Goal: Information Seeking & Learning: Stay updated

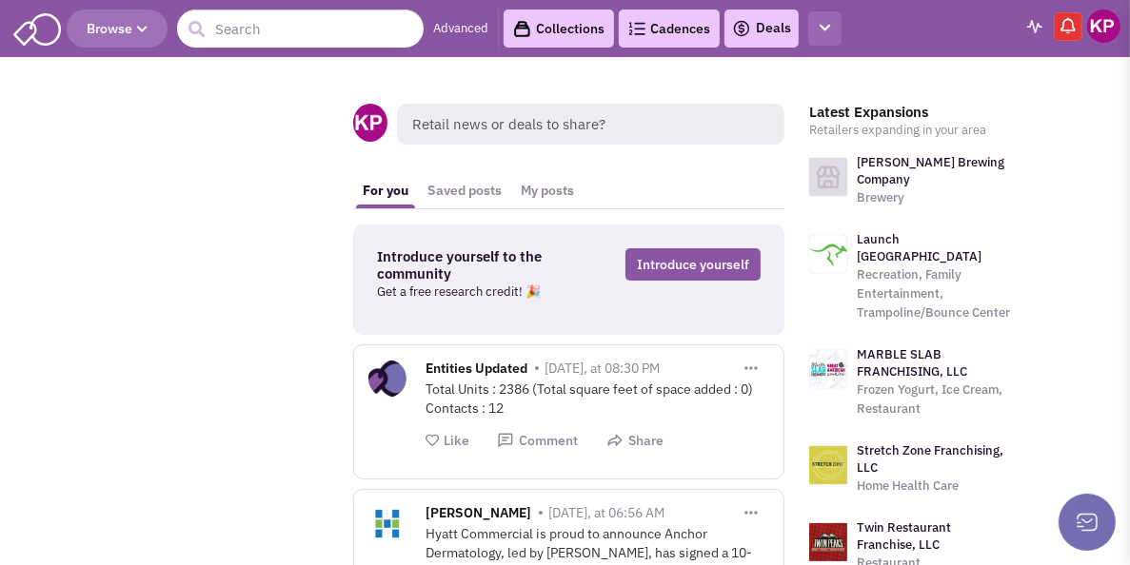
click at [826, 30] on icon "button" at bounding box center [824, 28] width 10 height 12
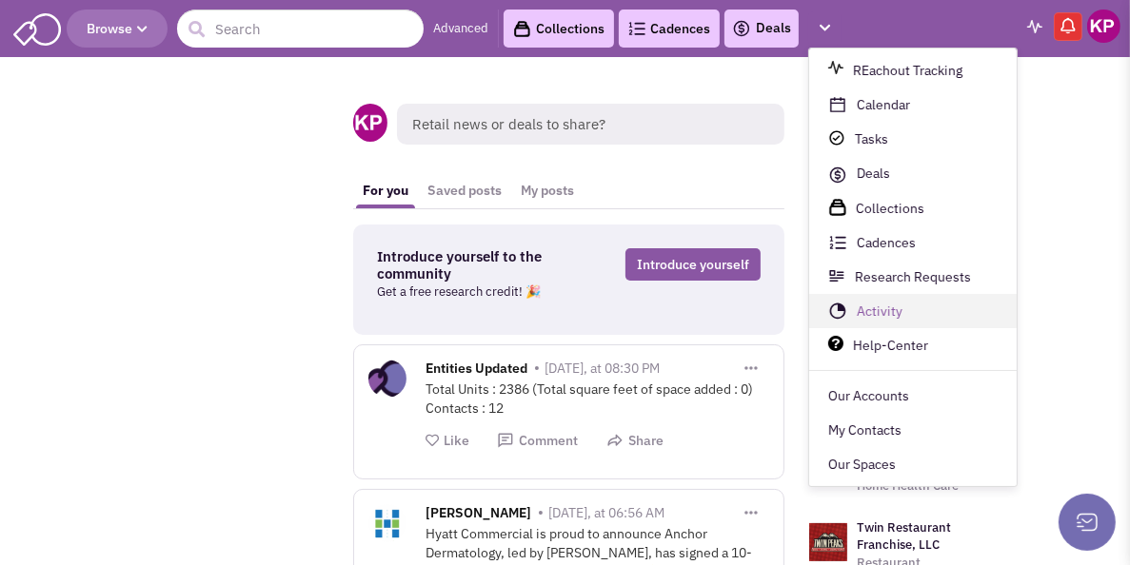
click at [878, 313] on link "Activity" at bounding box center [912, 312] width 207 height 34
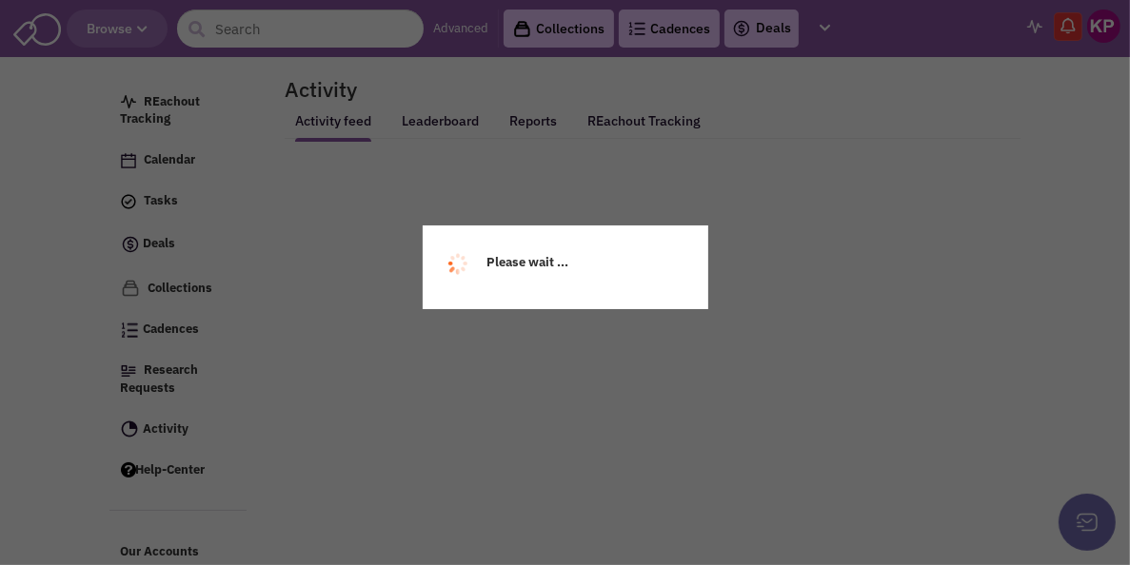
select select
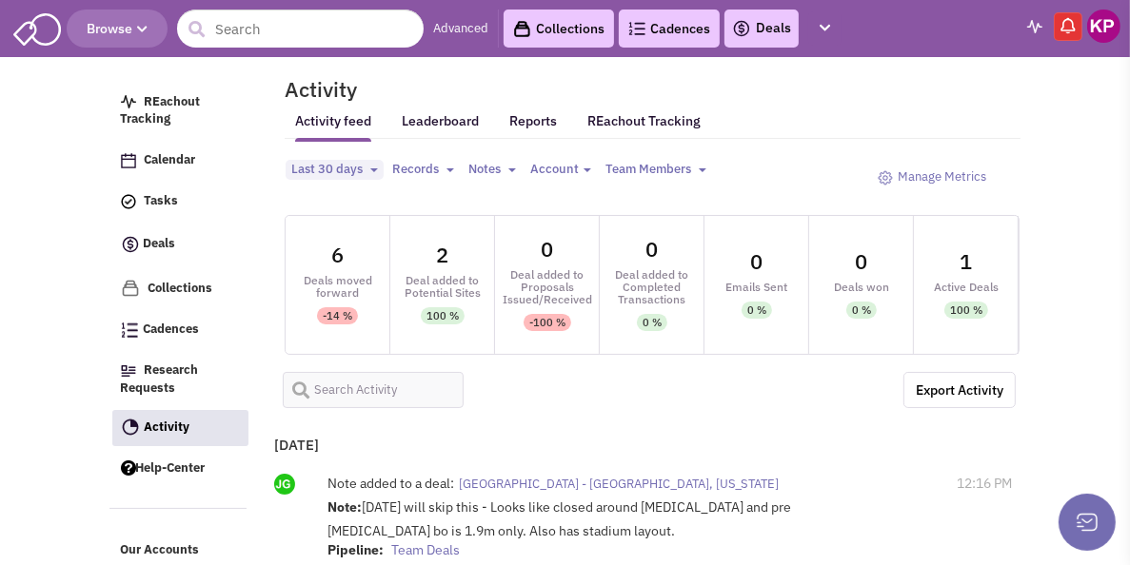
select select
click at [291, 177] on span "Last 30 days" at bounding box center [326, 169] width 71 height 16
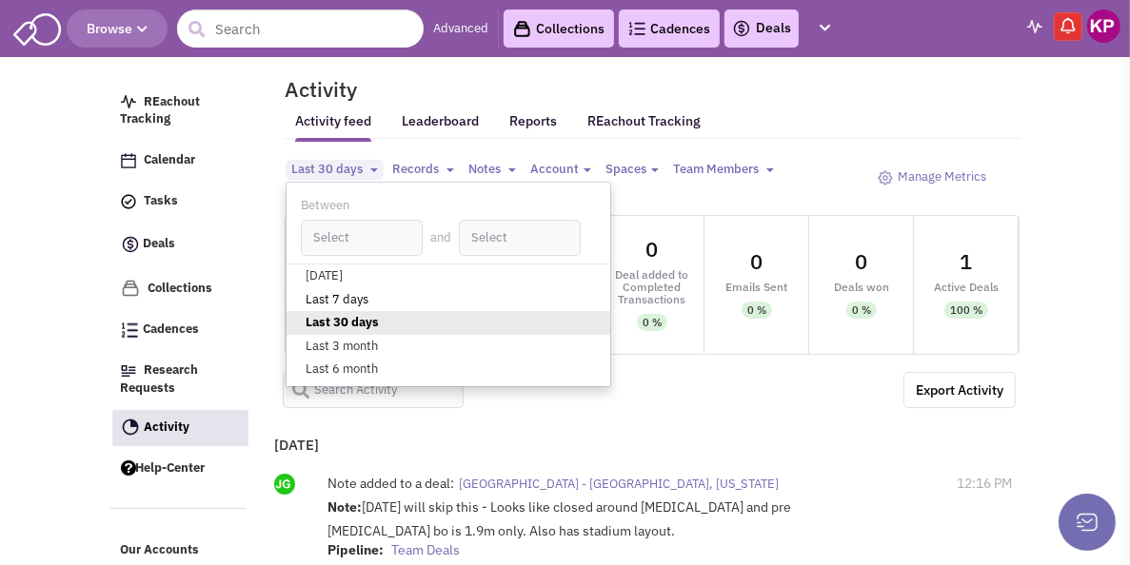
click at [293, 304] on link "Last 7 days" at bounding box center [448, 300] width 324 height 24
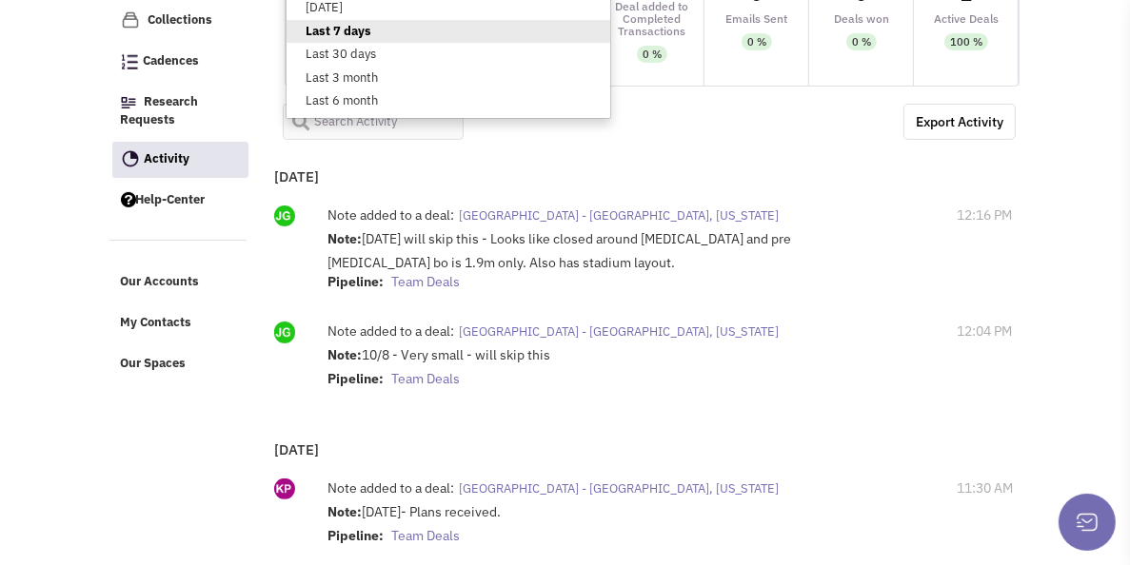
scroll to position [286, 0]
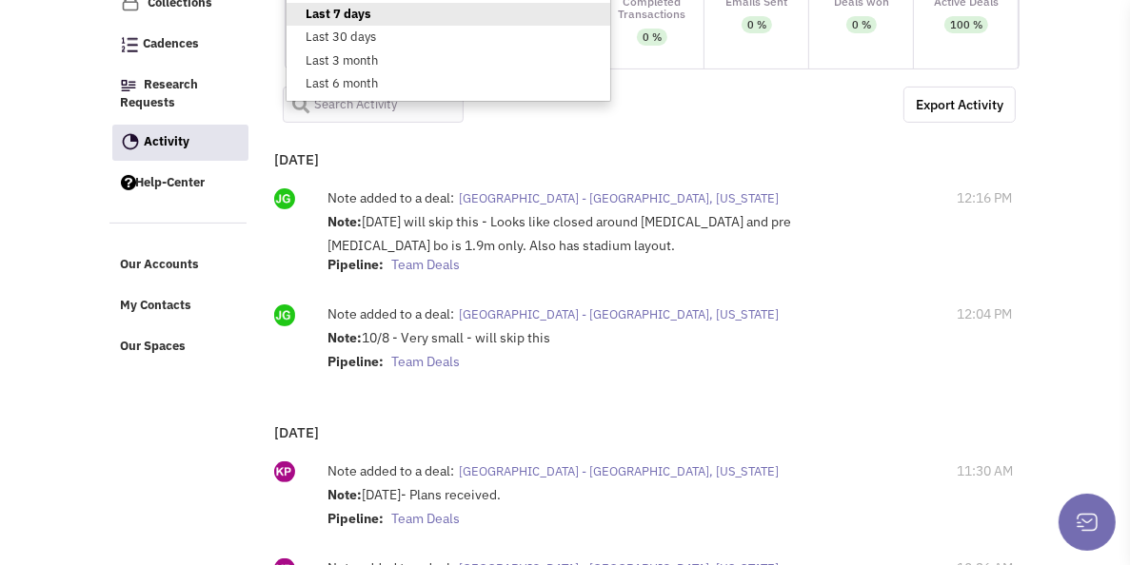
click at [535, 144] on div "[DATE] Note added to a deal: Sugar District - [GEOGRAPHIC_DATA], [US_STATE] Not…" at bounding box center [641, 271] width 750 height 268
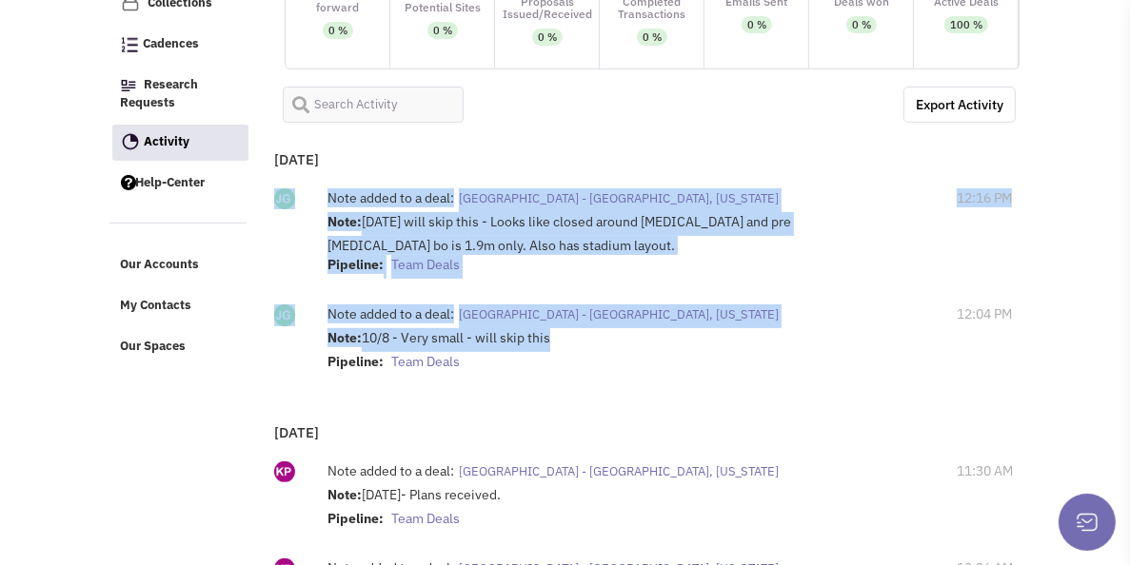
drag, startPoint x: 511, startPoint y: 346, endPoint x: 212, endPoint y: 194, distance: 335.4
click at [266, 194] on div "[DATE] Note added to a deal: Sugar District - [GEOGRAPHIC_DATA], [US_STATE] Not…" at bounding box center [641, 271] width 750 height 268
click at [523, 385] on div "Note added to a deal: [GEOGRAPHIC_DATA] - [GEOGRAPHIC_DATA], [US_STATE] Note: 1…" at bounding box center [640, 340] width 742 height 90
drag, startPoint x: 514, startPoint y: 343, endPoint x: 214, endPoint y: 157, distance: 352.6
click at [266, 150] on div "[DATE] Note added to a deal: Sugar District - [GEOGRAPHIC_DATA], [US_STATE] Not…" at bounding box center [641, 271] width 750 height 268
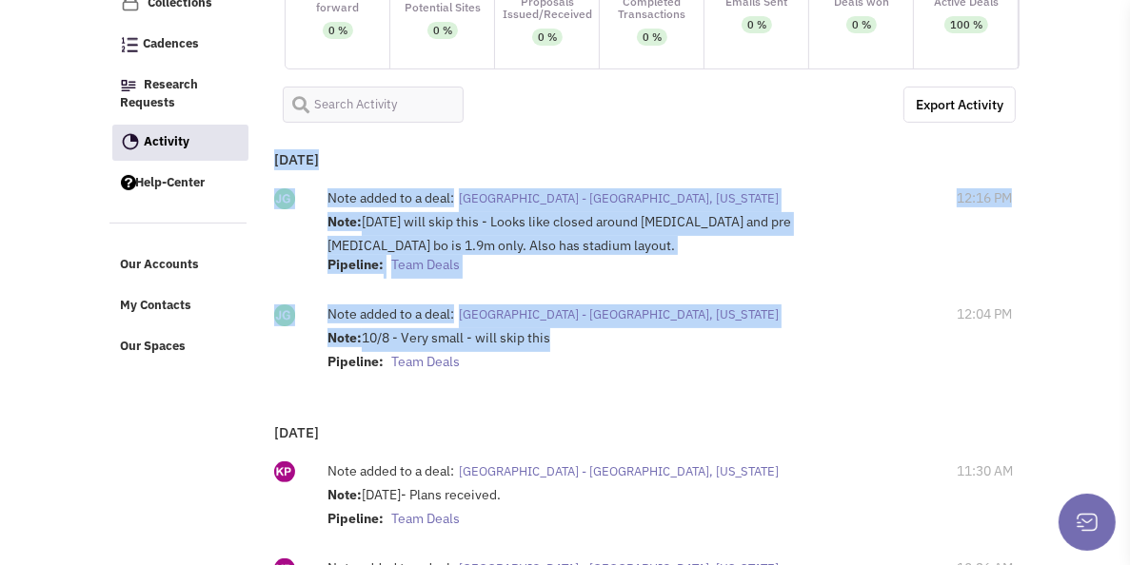
copy div "[DATE] Note added to a deal: Sugar District - [GEOGRAPHIC_DATA], [US_STATE] Not…"
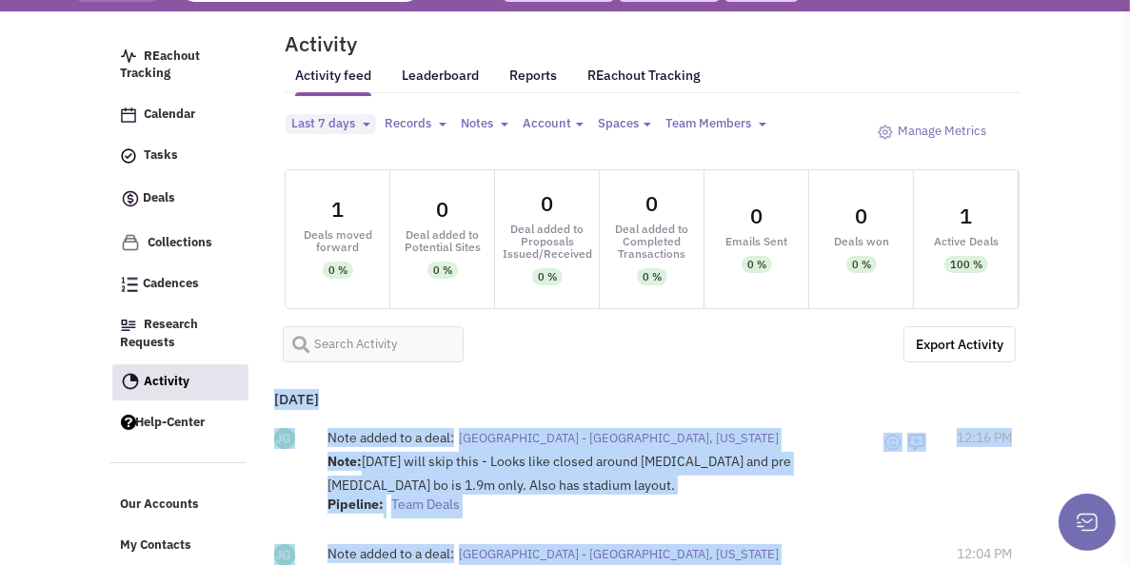
scroll to position [0, 0]
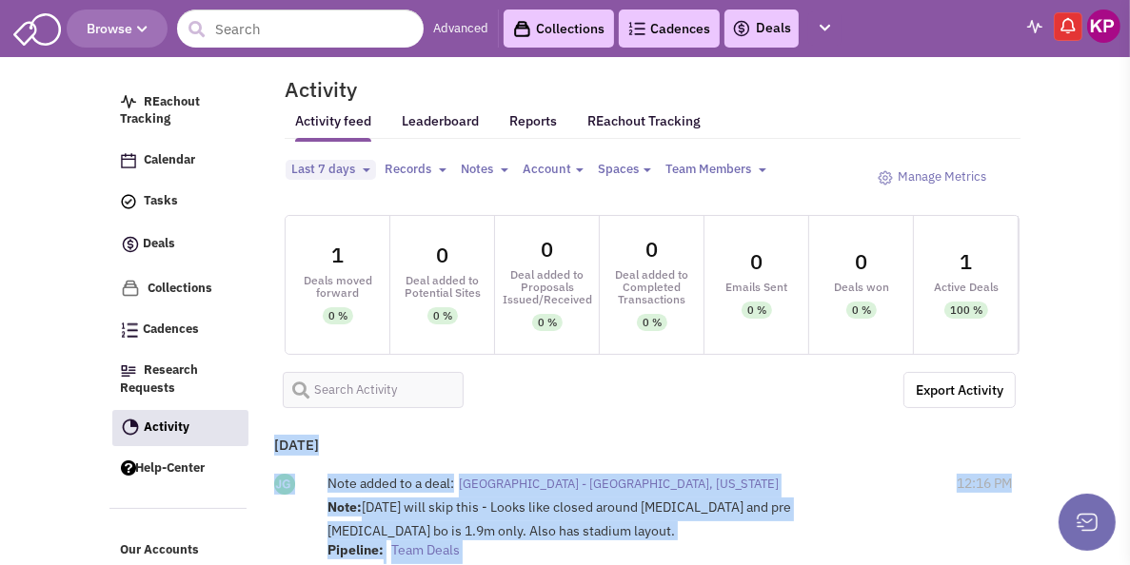
click at [1102, 27] on img at bounding box center [1103, 26] width 33 height 33
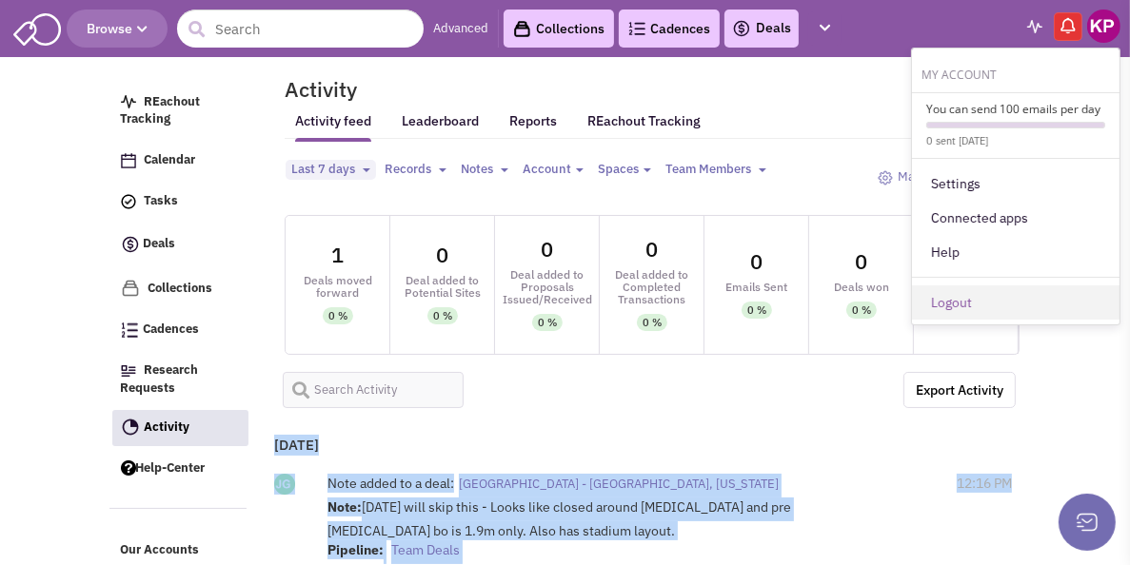
click at [986, 309] on link "Logout" at bounding box center [1015, 303] width 207 height 34
